Goal: Task Accomplishment & Management: Use online tool/utility

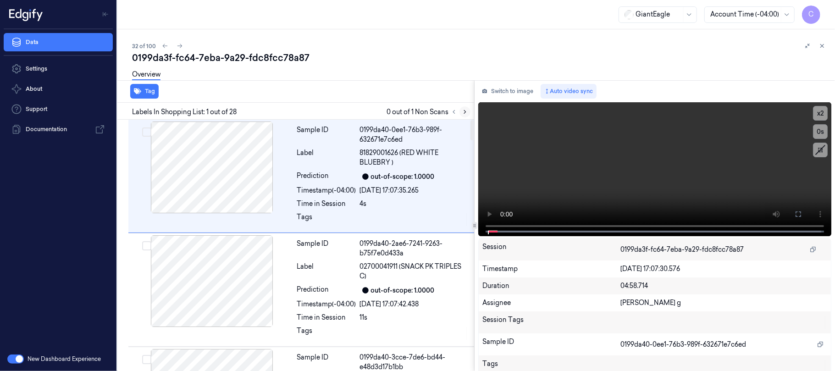
click at [463, 111] on icon at bounding box center [465, 112] width 6 height 6
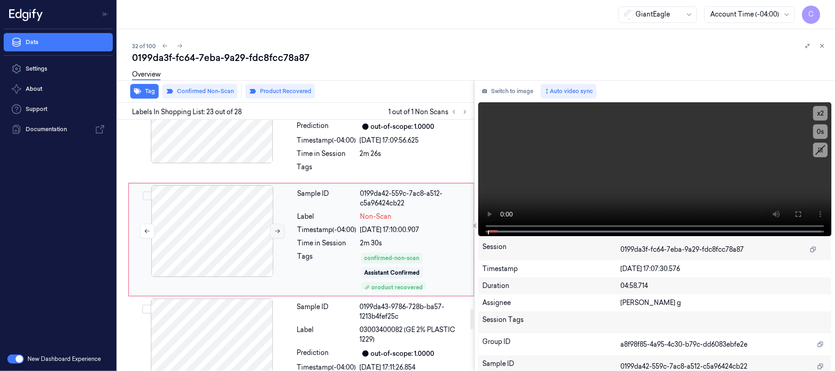
scroll to position [2392, 0]
click at [281, 233] on icon at bounding box center [277, 230] width 6 height 6
click at [278, 233] on icon at bounding box center [277, 230] width 6 height 6
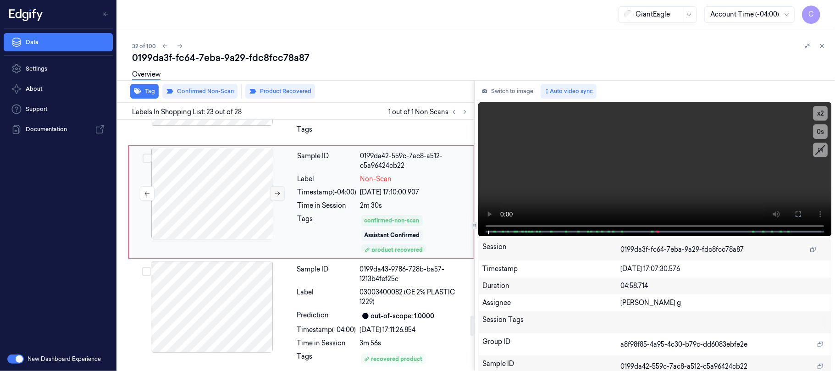
scroll to position [2453, 0]
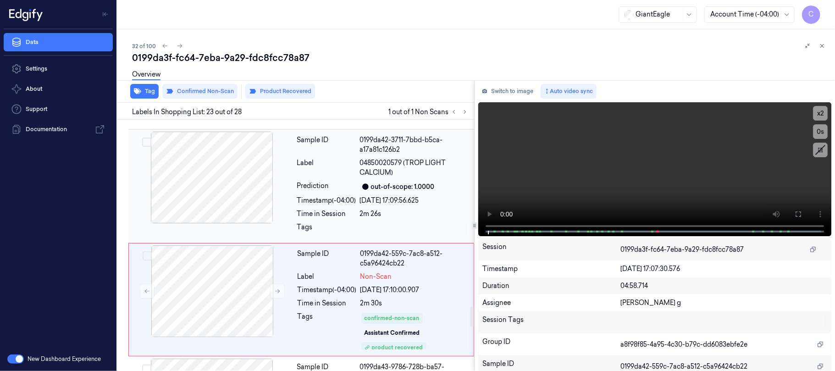
click at [225, 197] on div at bounding box center [211, 178] width 163 height 92
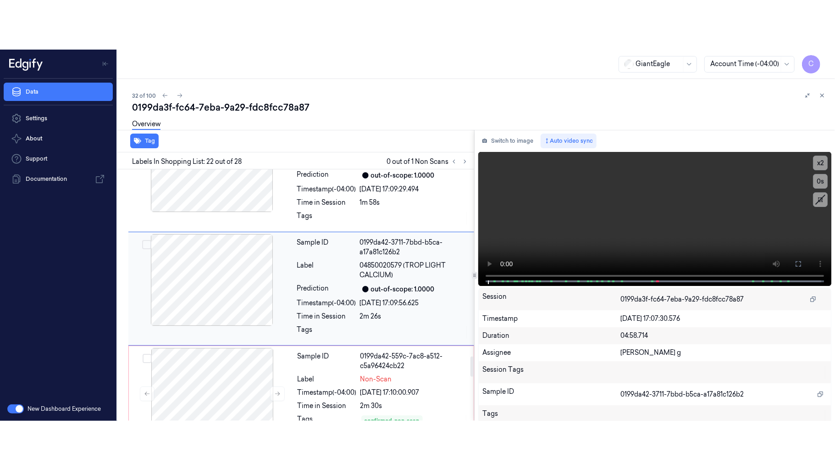
scroll to position [2278, 0]
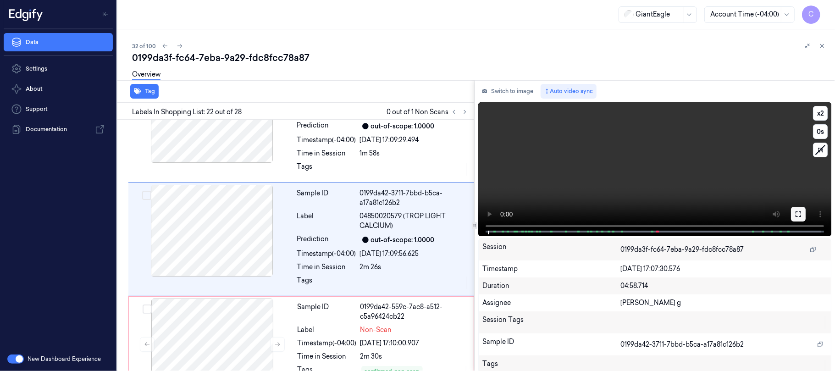
click at [791, 211] on button at bounding box center [798, 214] width 15 height 15
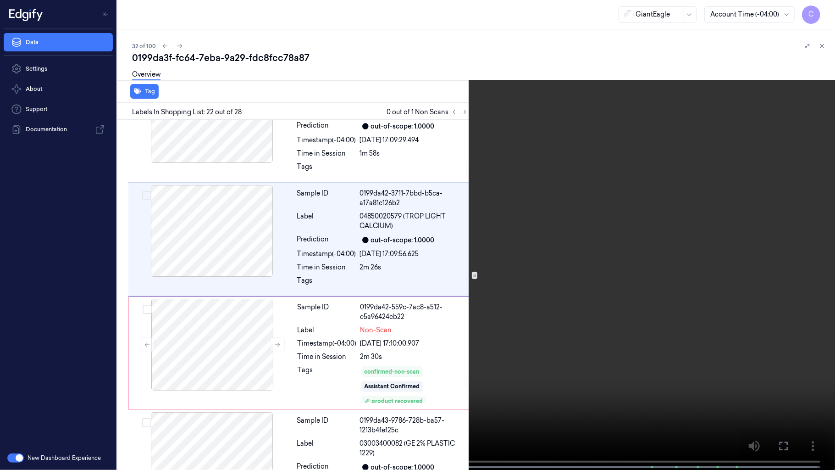
click at [446, 330] on video at bounding box center [417, 236] width 835 height 472
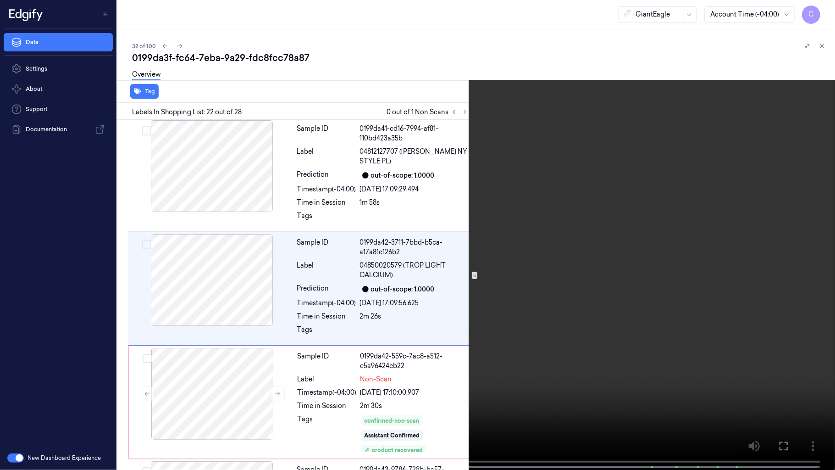
click at [446, 330] on video at bounding box center [417, 236] width 835 height 472
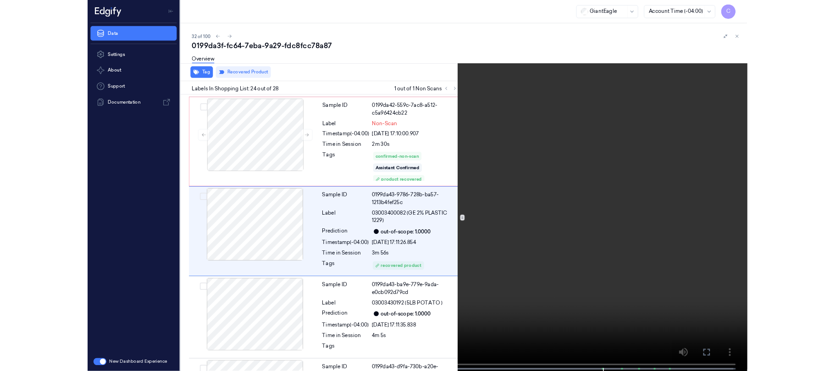
scroll to position [2456, 0]
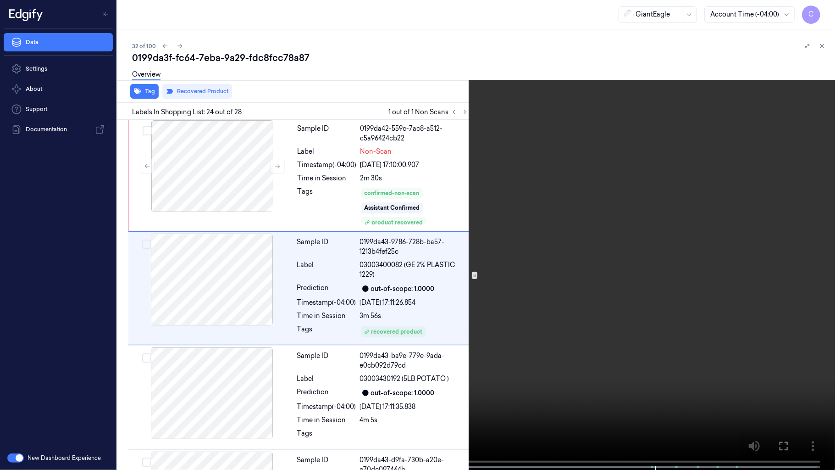
click at [442, 239] on video at bounding box center [417, 236] width 835 height 472
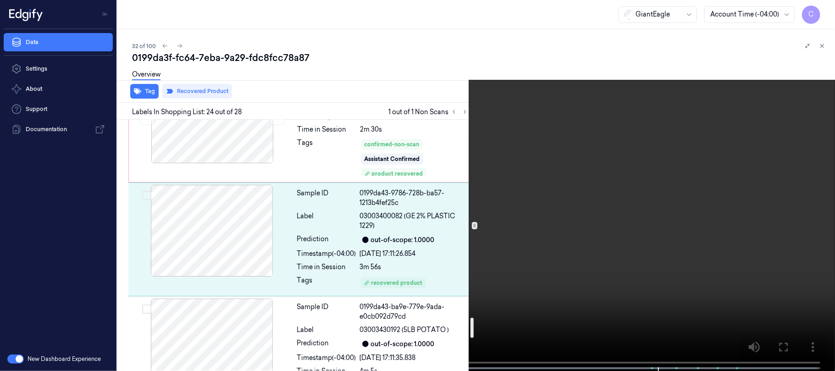
scroll to position [2506, 0]
